Goal: Information Seeking & Learning: Learn about a topic

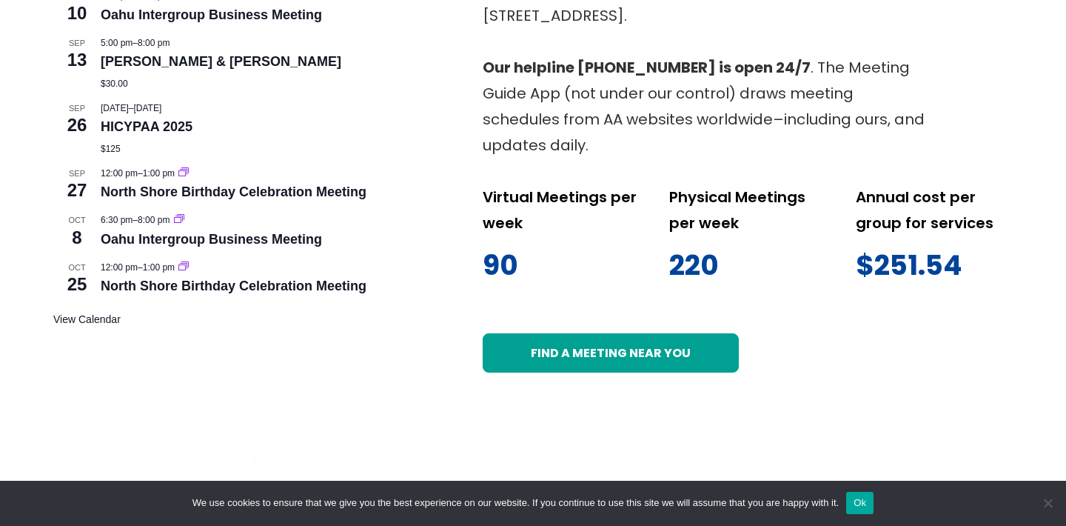
scroll to position [800, 0]
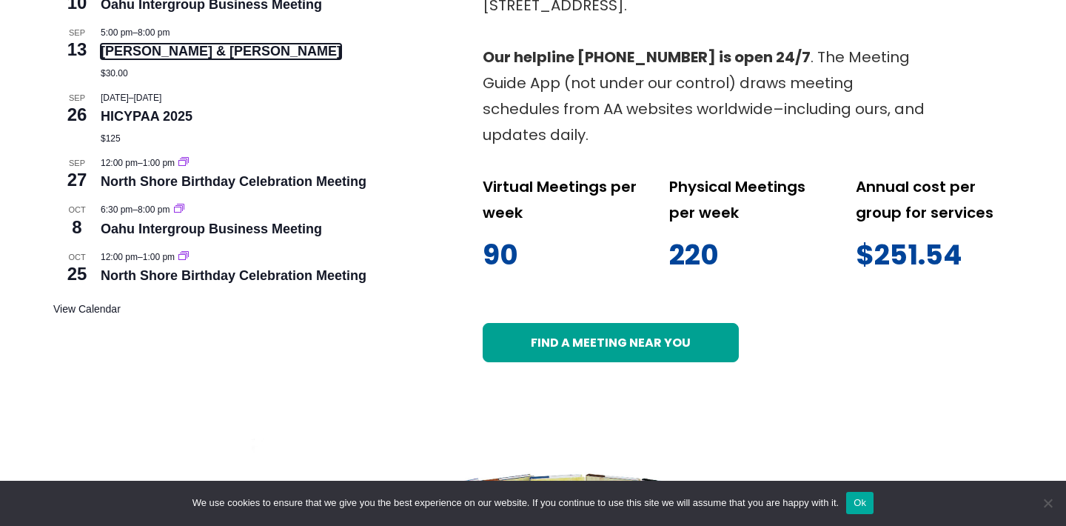
click at [145, 53] on link "[PERSON_NAME] & [PERSON_NAME]" at bounding box center [221, 52] width 241 height 16
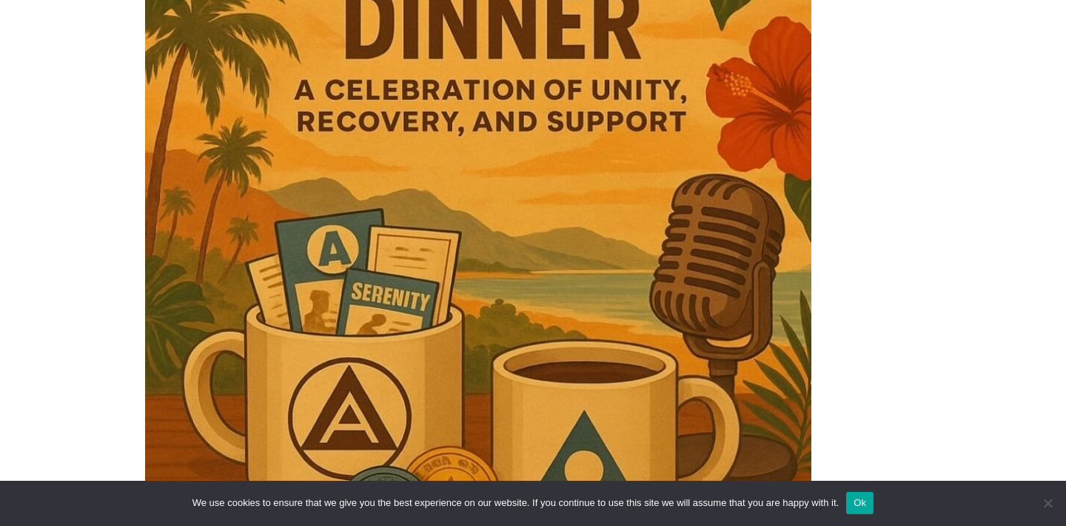
scroll to position [770, 0]
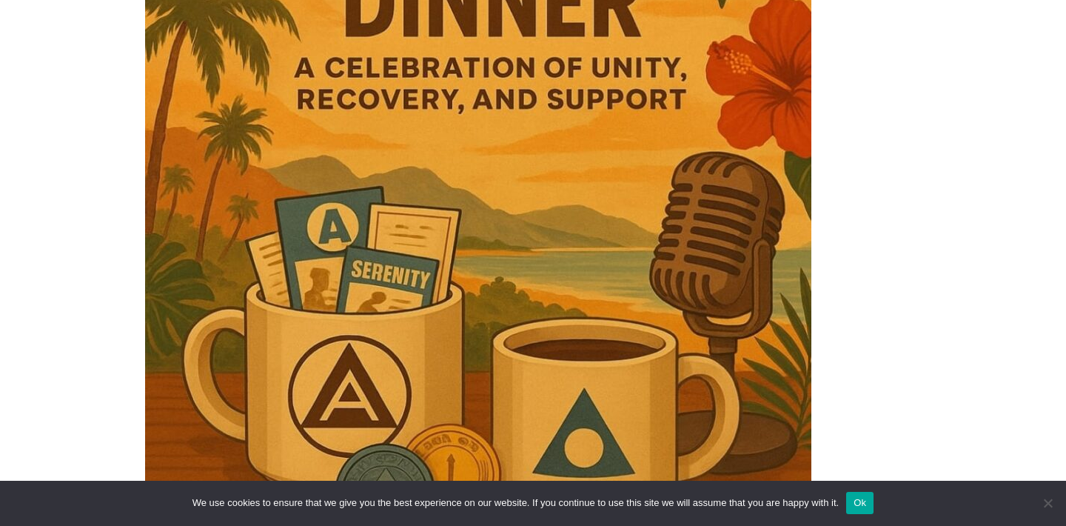
click at [515, 253] on img at bounding box center [478, 261] width 666 height 1026
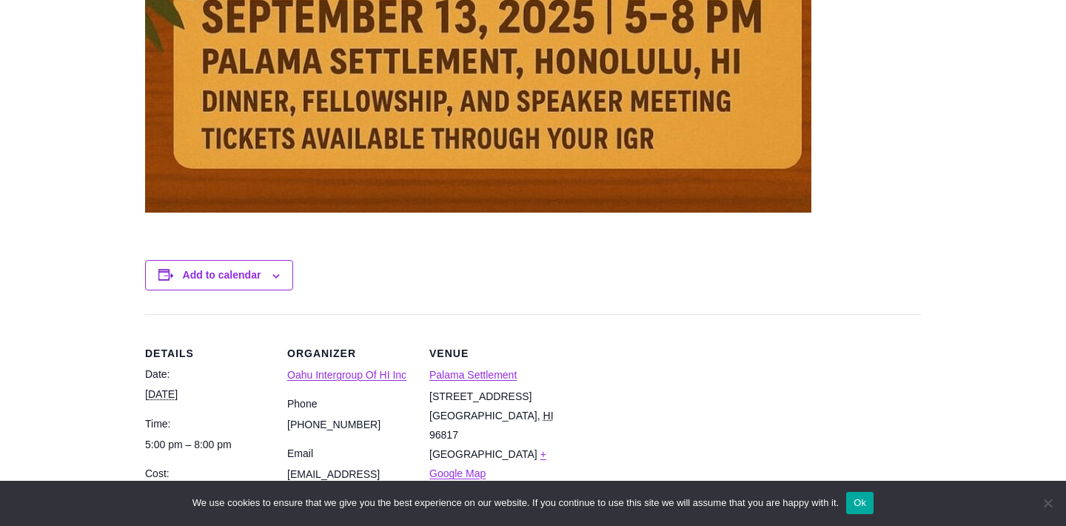
scroll to position [1333, 0]
click at [484, 255] on div "Add to calendar Google Calendar iCalendar Outlook 365 Outlook Live" at bounding box center [533, 274] width 776 height 78
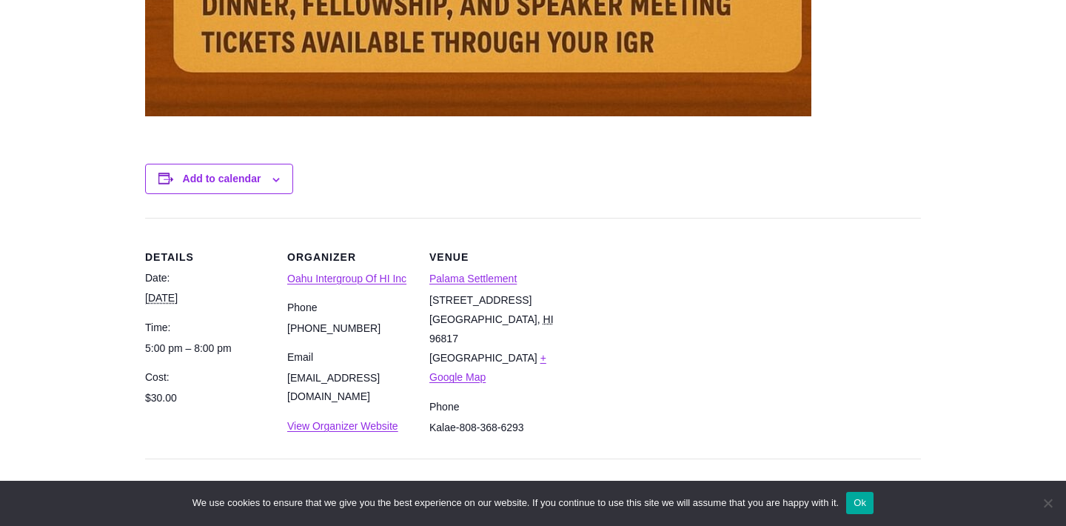
scroll to position [1451, 0]
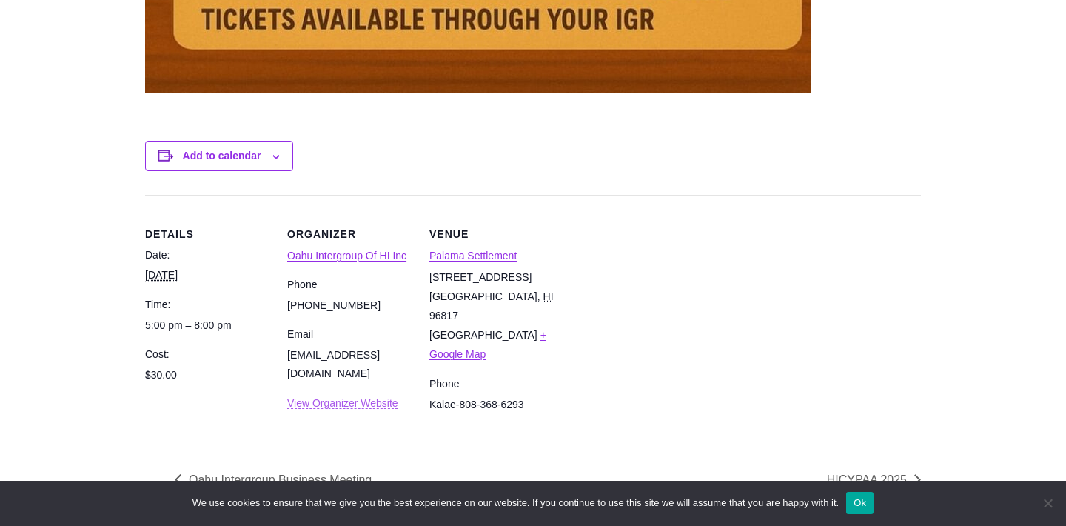
click at [380, 401] on link "View Organizer Website" at bounding box center [342, 403] width 111 height 12
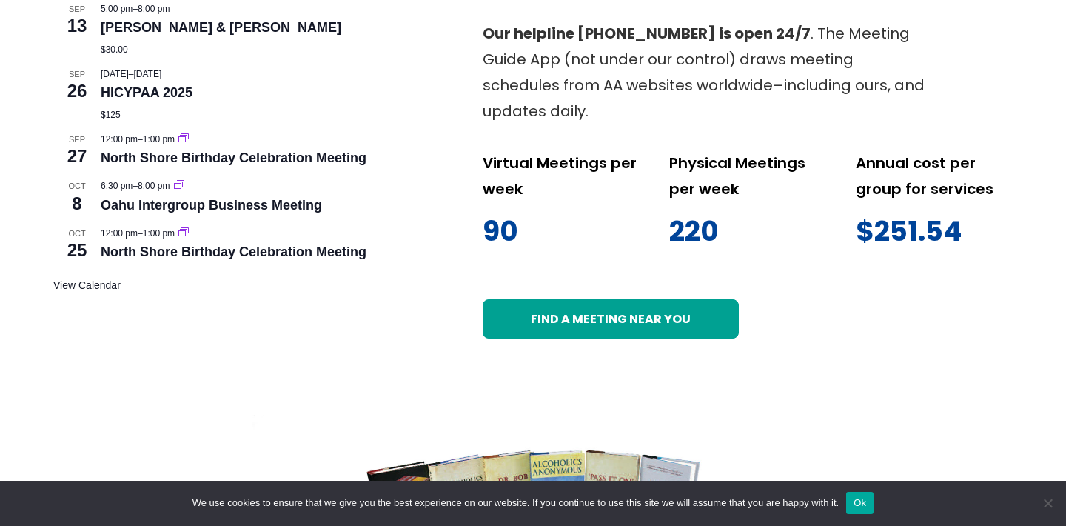
scroll to position [829, 0]
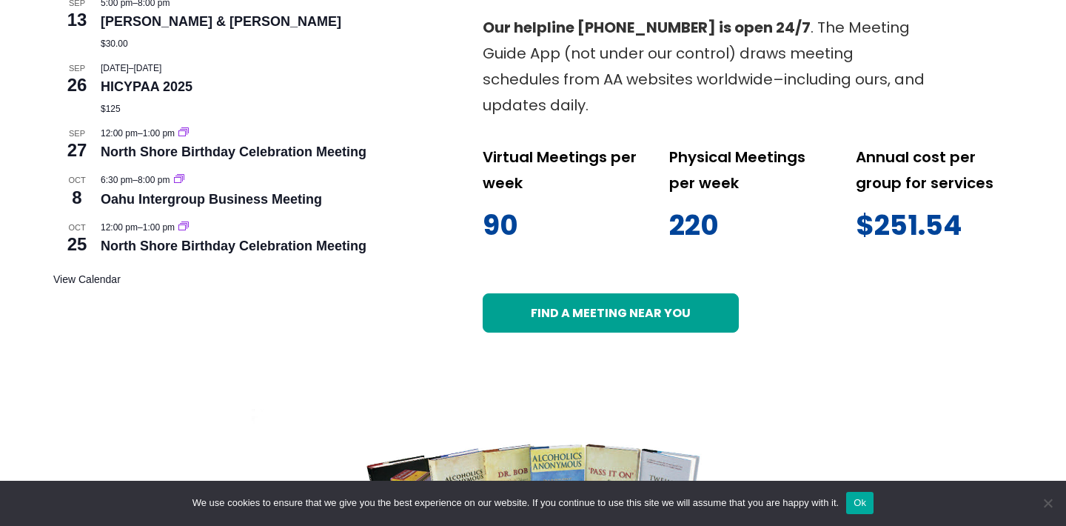
click at [874, 497] on button "Ok" at bounding box center [859, 503] width 27 height 22
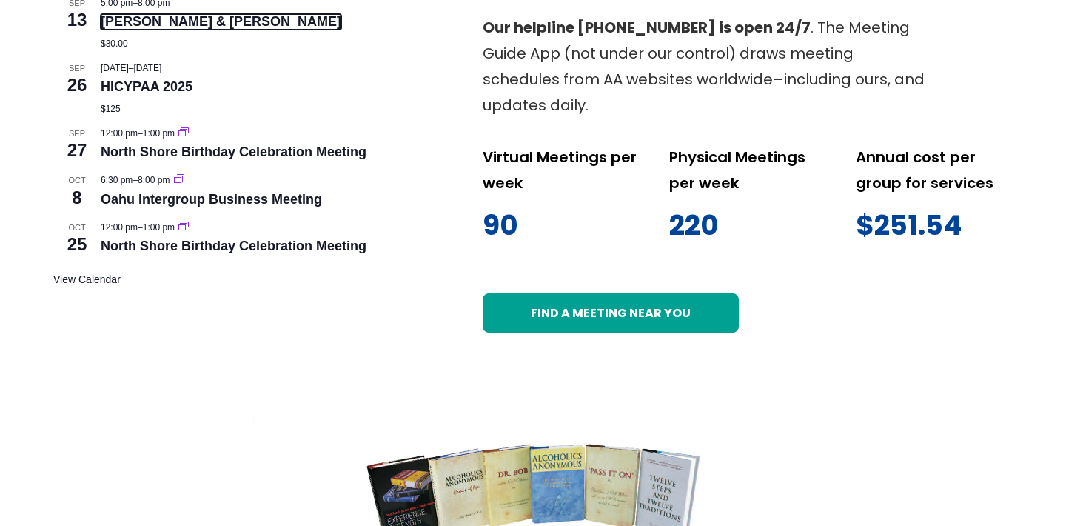
click at [105, 21] on link "[PERSON_NAME] & [PERSON_NAME]" at bounding box center [221, 22] width 241 height 16
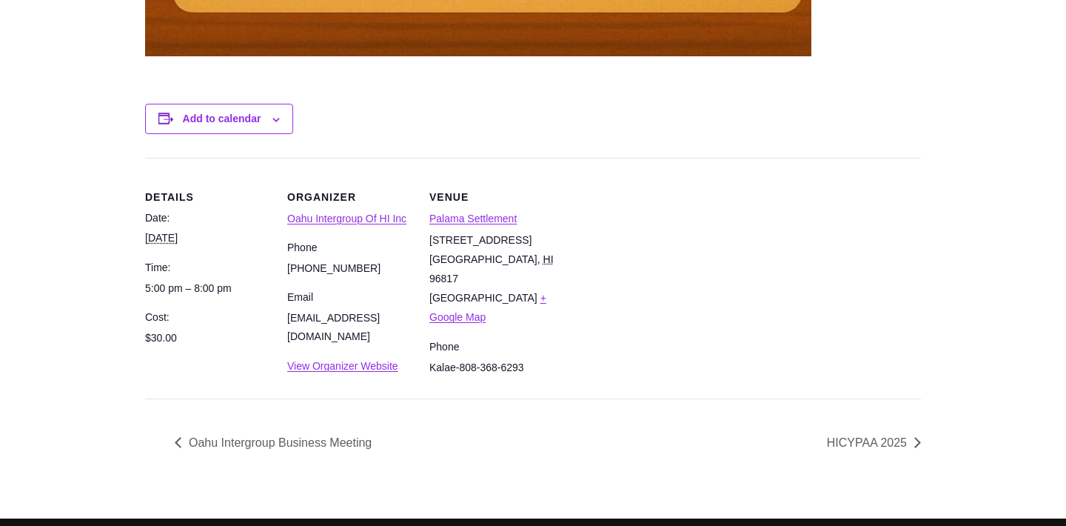
scroll to position [1510, 0]
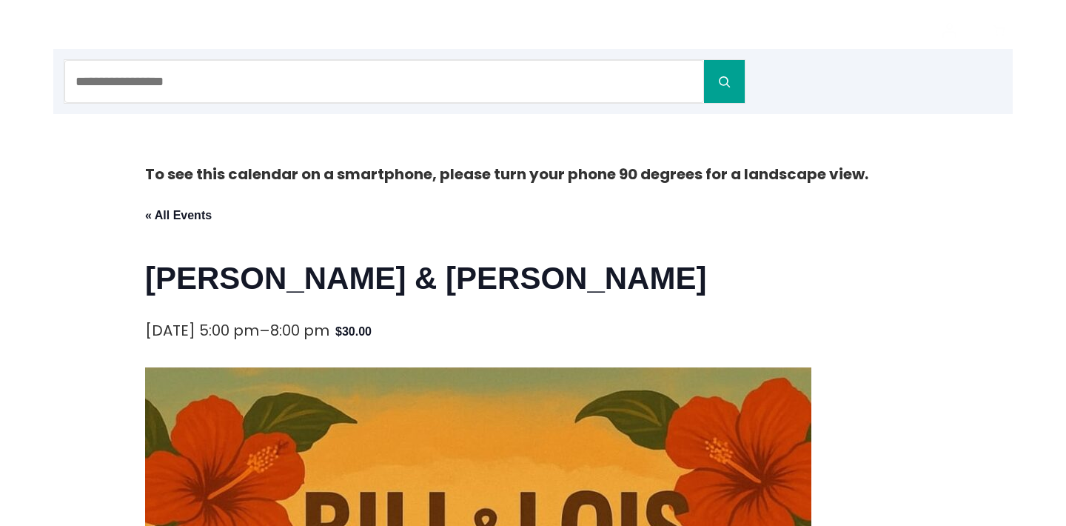
scroll to position [148, 0]
